Goal: Information Seeking & Learning: Learn about a topic

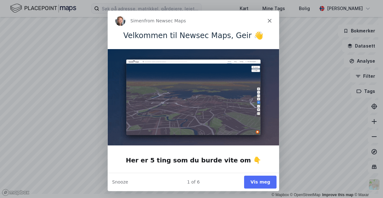
click at [264, 183] on button "Vis meg" at bounding box center [260, 181] width 32 height 13
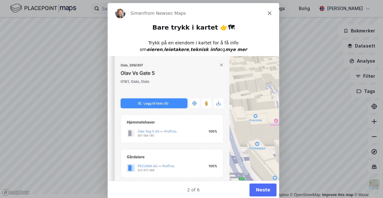
click at [264, 190] on button "Neste" at bounding box center [262, 189] width 27 height 13
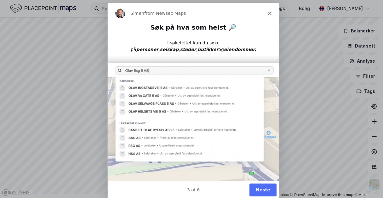
click at [259, 188] on button "Neste" at bounding box center [262, 189] width 27 height 13
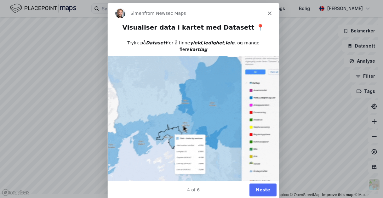
click at [267, 190] on button "Neste" at bounding box center [262, 189] width 27 height 13
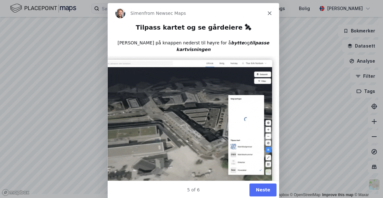
click at [269, 191] on button "Neste" at bounding box center [262, 189] width 27 height 13
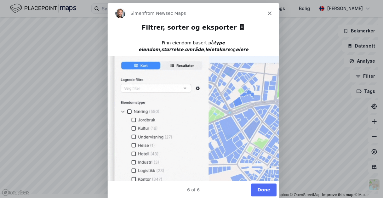
click at [261, 190] on button "Done" at bounding box center [264, 189] width 26 height 13
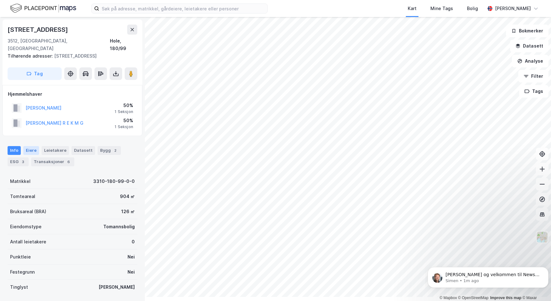
click at [36, 155] on div "Eiere" at bounding box center [31, 150] width 16 height 9
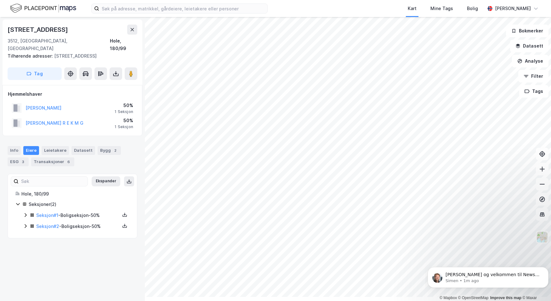
click at [93, 198] on div "Seksjon # 1 - Boligseksjon - 50%" at bounding box center [78, 216] width 84 height 8
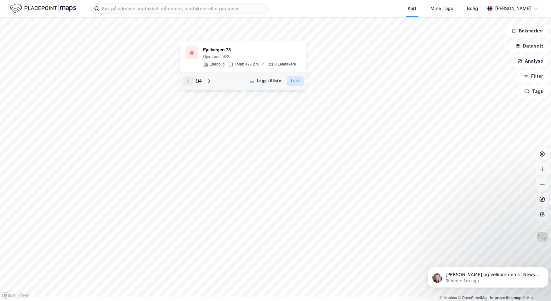
click at [304, 84] on button "Lukk" at bounding box center [295, 81] width 17 height 10
click at [207, 83] on icon at bounding box center [209, 81] width 5 height 5
click at [213, 46] on div "3230-58-6-0-0" at bounding box center [247, 50] width 88 height 8
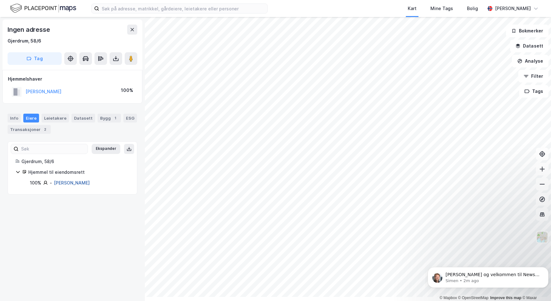
click at [86, 185] on link "[PERSON_NAME]" at bounding box center [72, 182] width 36 height 5
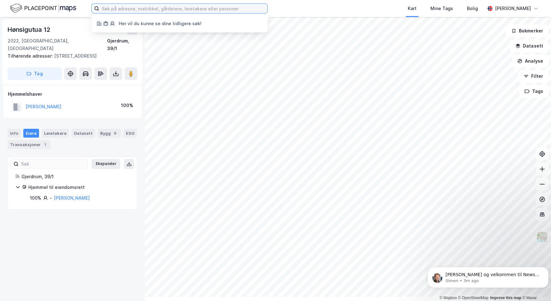
click at [151, 9] on input at bounding box center [183, 8] width 168 height 9
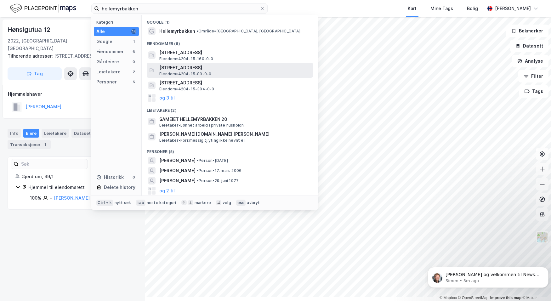
click at [218, 71] on span "[STREET_ADDRESS]" at bounding box center [234, 68] width 151 height 8
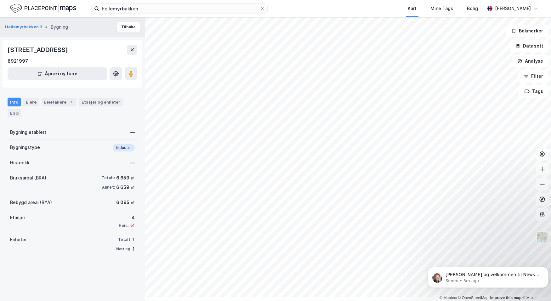
scroll to position [15, 0]
click at [21, 111] on div "ESG" at bounding box center [15, 113] width 14 height 8
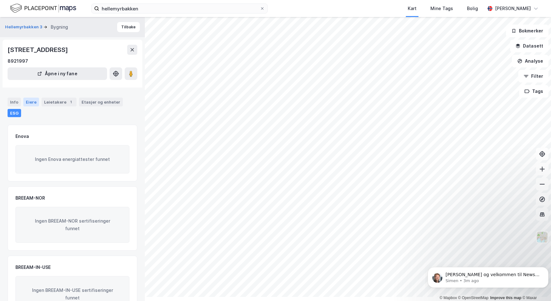
click at [39, 106] on div "Eiere" at bounding box center [31, 102] width 16 height 9
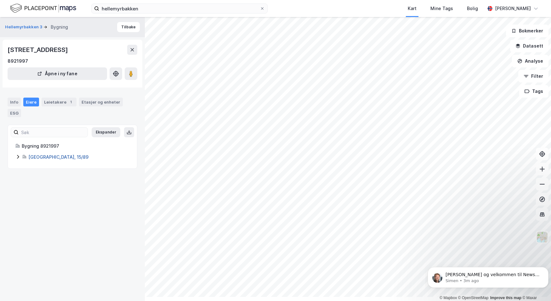
click at [49, 160] on link "[GEOGRAPHIC_DATA], 15/89" at bounding box center [58, 156] width 60 height 5
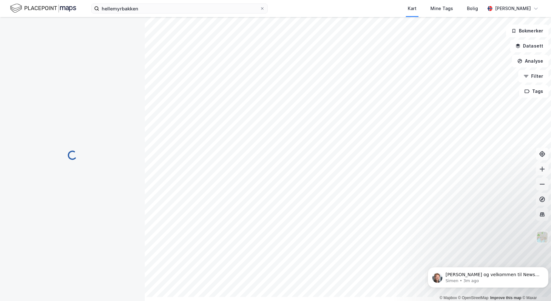
scroll to position [1, 0]
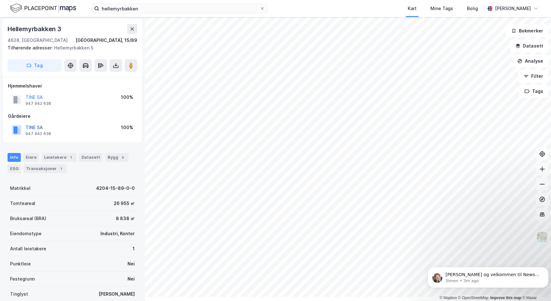
click at [0, 0] on button "TINE SA" at bounding box center [0, 0] width 0 height 0
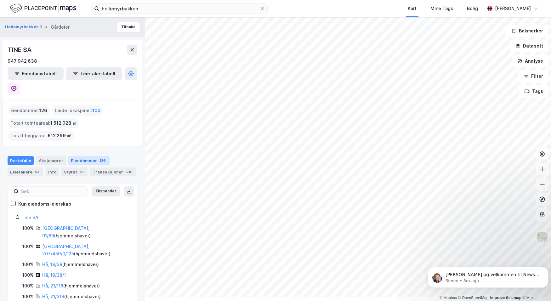
click at [105, 165] on div "Eiendommer 126" at bounding box center [88, 160] width 41 height 9
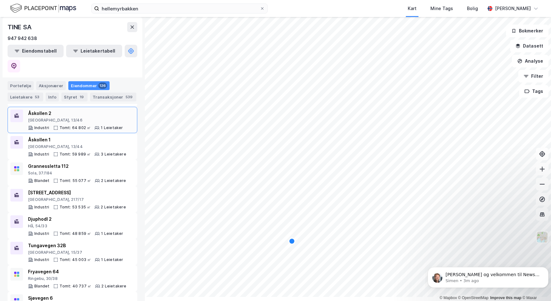
scroll to position [220, 0]
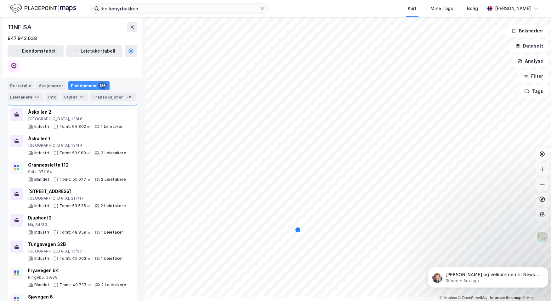
click at [51, 89] on div "[STREET_ADDRESS]" at bounding box center [77, 86] width 98 height 8
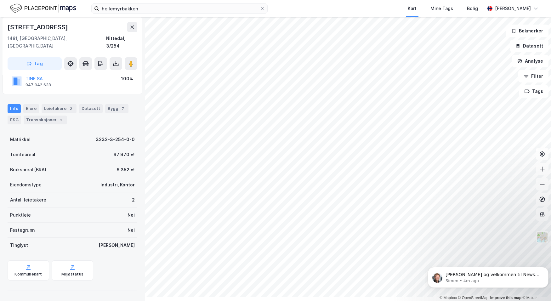
scroll to position [152, 0]
click at [93, 198] on div "Miljøstatus" at bounding box center [73, 270] width 42 height 20
click at [56, 116] on div "Transaksjoner 2" at bounding box center [45, 120] width 43 height 9
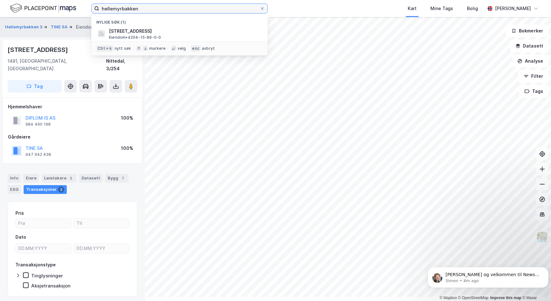
drag, startPoint x: 190, startPoint y: 14, endPoint x: 107, endPoint y: 10, distance: 83.8
click at [107, 10] on div "hellemyrbakken Nylige søk (1) [STREET_ADDRESS] • 4204-15-89-0-0 Ctrl + k nytt s…" at bounding box center [275, 8] width 551 height 17
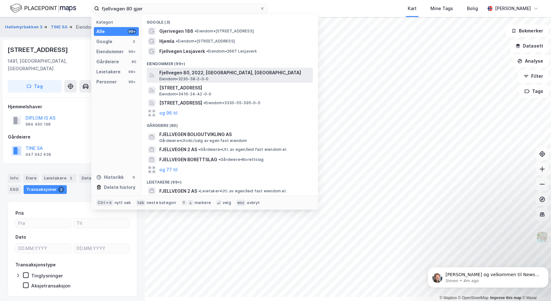
click at [215, 77] on span "Fjellvegen 80, 2022, [GEOGRAPHIC_DATA], [GEOGRAPHIC_DATA]" at bounding box center [234, 73] width 151 height 8
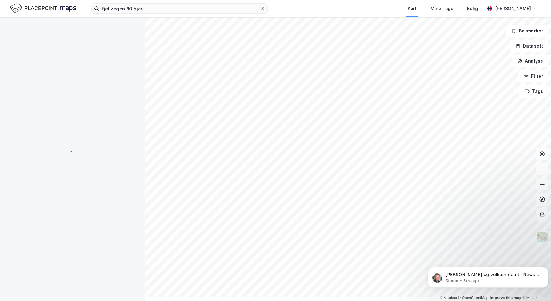
scroll to position [1, 0]
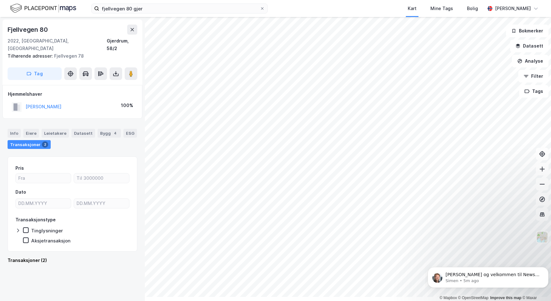
click at [33, 149] on div "Transaksjoner 2" at bounding box center [29, 144] width 43 height 9
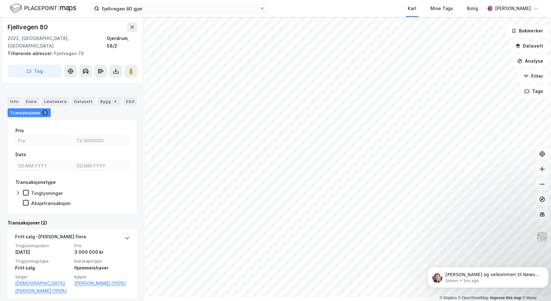
scroll to position [7, 0]
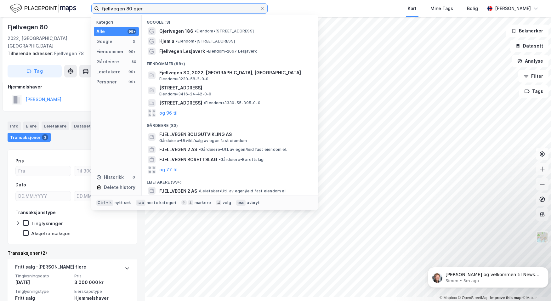
drag, startPoint x: 194, startPoint y: 12, endPoint x: 111, endPoint y: 11, distance: 83.4
click at [111, 11] on div "fjellvegen 80 gjer Kategori Alle 99+ Google 3 Eiendommer 99+ Gårdeiere 80 Leiet…" at bounding box center [275, 8] width 551 height 17
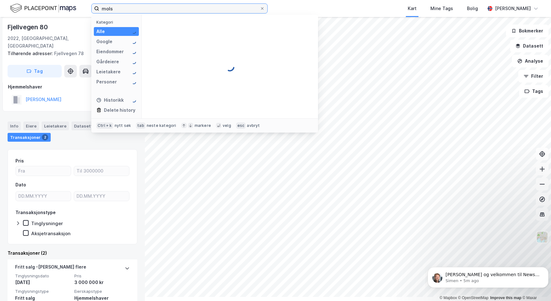
scroll to position [0, 0]
type input "m"
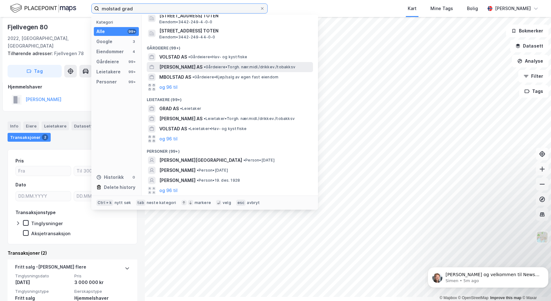
scroll to position [154, 0]
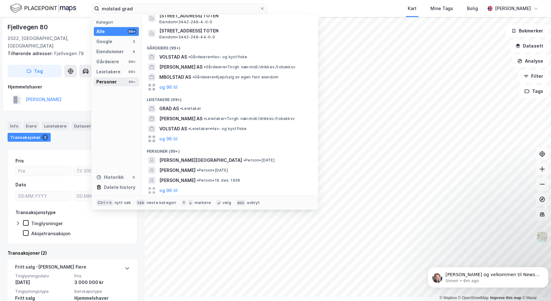
click at [117, 86] on div "Personer" at bounding box center [106, 82] width 20 height 8
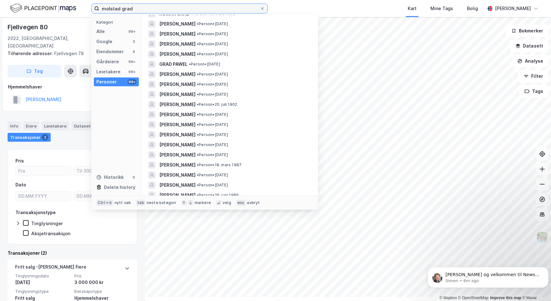
scroll to position [504, 0]
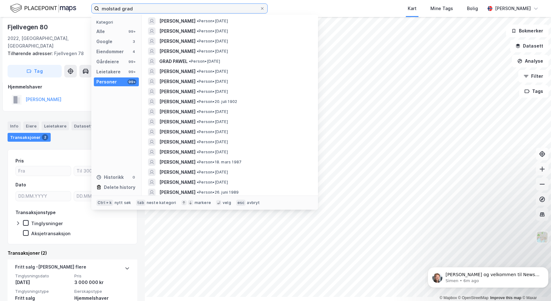
click at [173, 11] on input "molstad grad" at bounding box center [179, 8] width 161 height 9
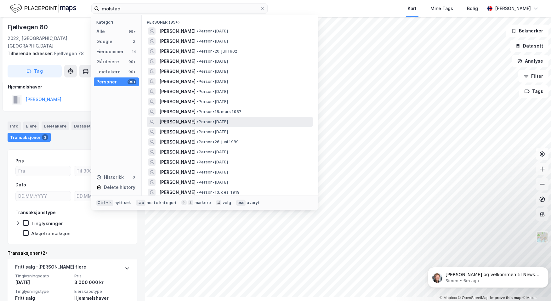
click at [196, 126] on span "[PERSON_NAME]" at bounding box center [177, 122] width 36 height 8
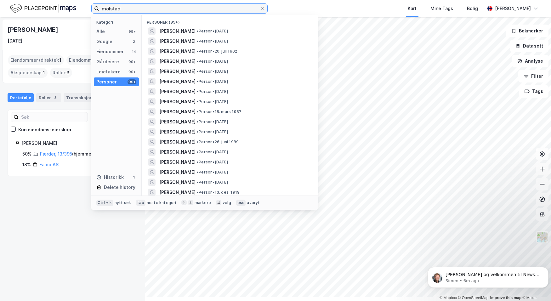
click at [169, 9] on input "molstad" at bounding box center [179, 8] width 161 height 9
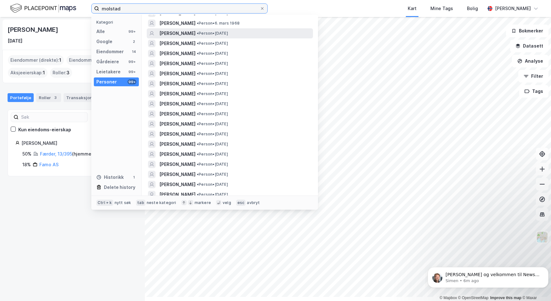
scroll to position [252, 0]
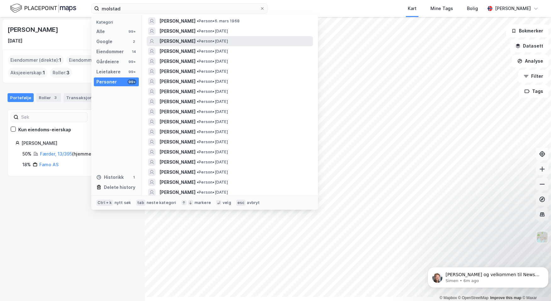
click at [196, 45] on span "[PERSON_NAME]" at bounding box center [177, 41] width 36 height 8
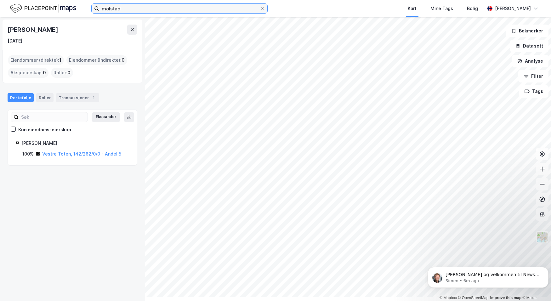
click at [190, 12] on input "molstad" at bounding box center [179, 8] width 161 height 9
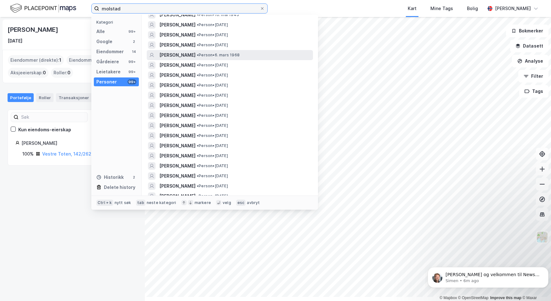
scroll to position [220, 0]
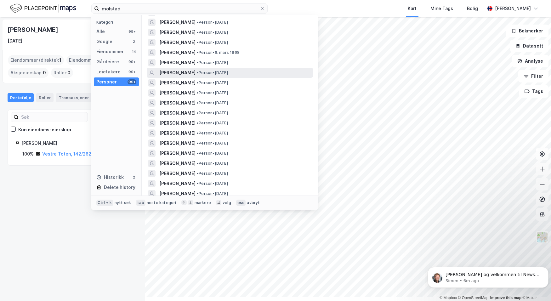
click at [196, 77] on span "[PERSON_NAME]" at bounding box center [177, 73] width 36 height 8
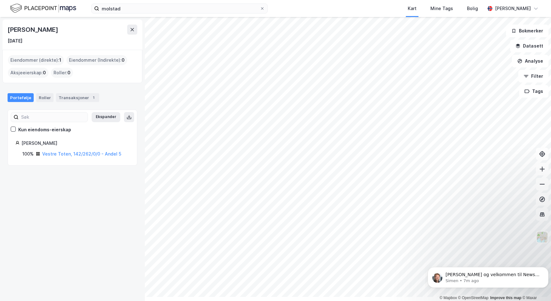
click at [20, 10] on img at bounding box center [43, 8] width 66 height 11
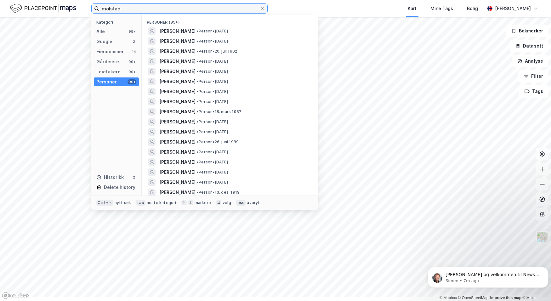
drag, startPoint x: 159, startPoint y: 13, endPoint x: 112, endPoint y: 12, distance: 47.3
click at [112, 12] on div "molstad Kategori Alle 99+ Google 2 Eiendommer 14 Gårdeiere 99+ Leietakere 99+ P…" at bounding box center [275, 8] width 551 height 17
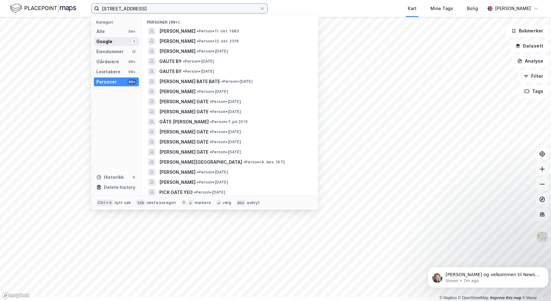
type input "[STREET_ADDRESS]"
click at [112, 45] on div "Google" at bounding box center [104, 42] width 16 height 8
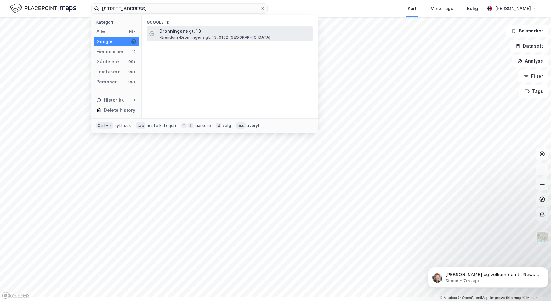
click at [201, 35] on span "Dronningens gt. 13" at bounding box center [180, 31] width 42 height 8
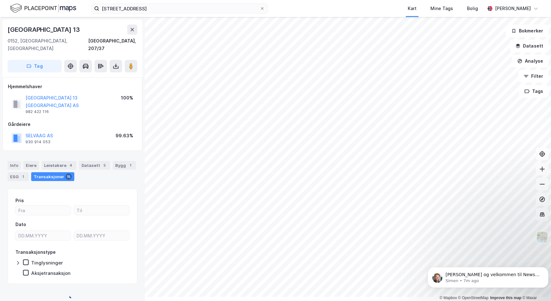
scroll to position [7, 0]
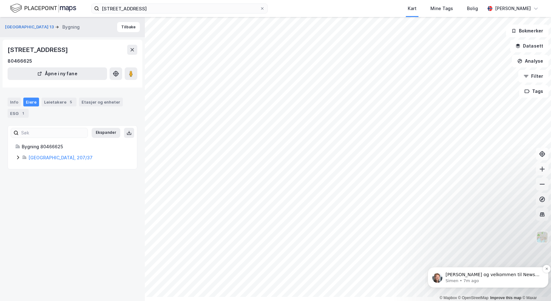
click at [383, 198] on div "[PERSON_NAME] og velkommen til Newsec Maps, [PERSON_NAME] det er du lurer på så…" at bounding box center [493, 275] width 97 height 8
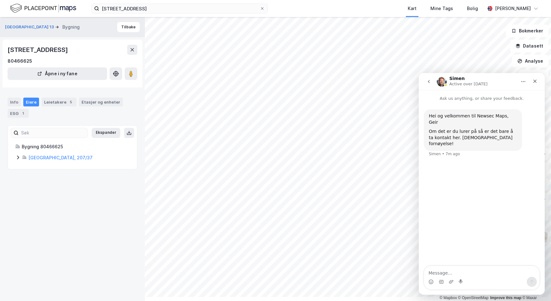
click at [383, 198] on textarea "Message…" at bounding box center [481, 271] width 115 height 11
type textarea "Tusen takk! Ser veldig intuitivt og greit ut! Blir gøy å teste litt :-)"
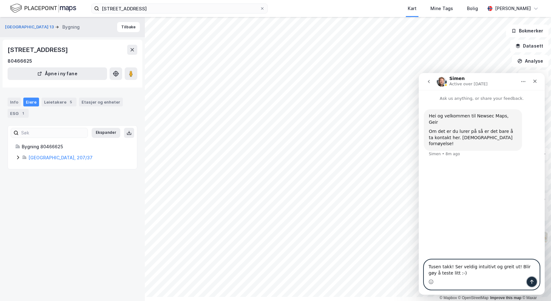
click at [383, 198] on icon "Send a message…" at bounding box center [531, 281] width 5 height 5
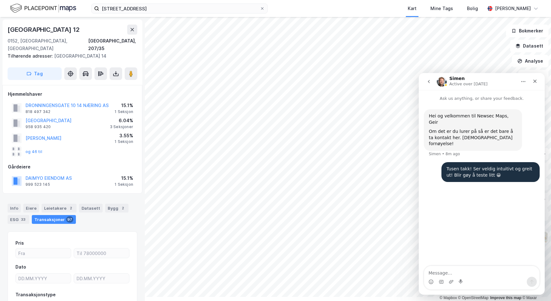
scroll to position [7, 0]
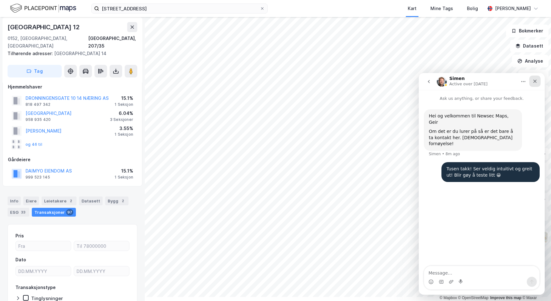
click at [383, 83] on icon "Close" at bounding box center [534, 81] width 5 height 5
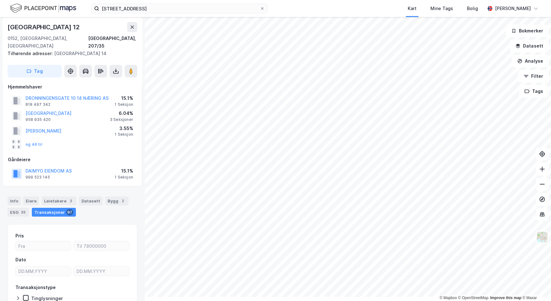
scroll to position [0, 0]
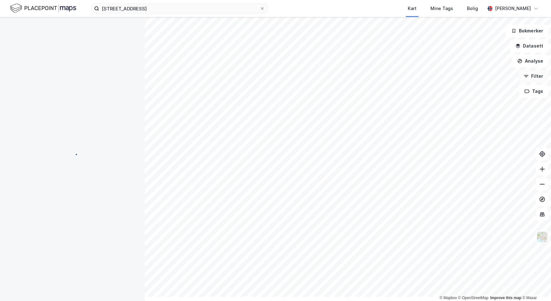
scroll to position [7, 0]
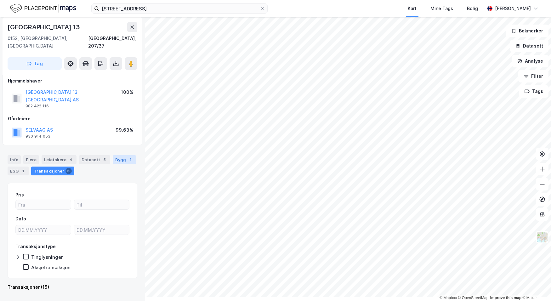
click at [136, 164] on div "Bygg 1" at bounding box center [124, 159] width 23 height 9
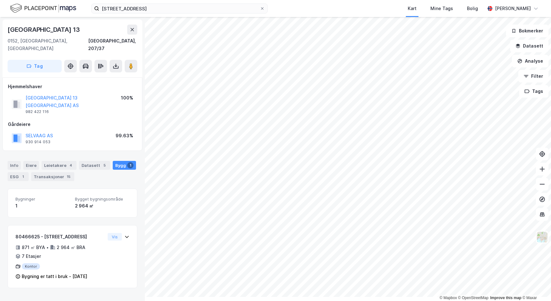
scroll to position [49, 0]
